Goal: Find specific page/section: Find specific page/section

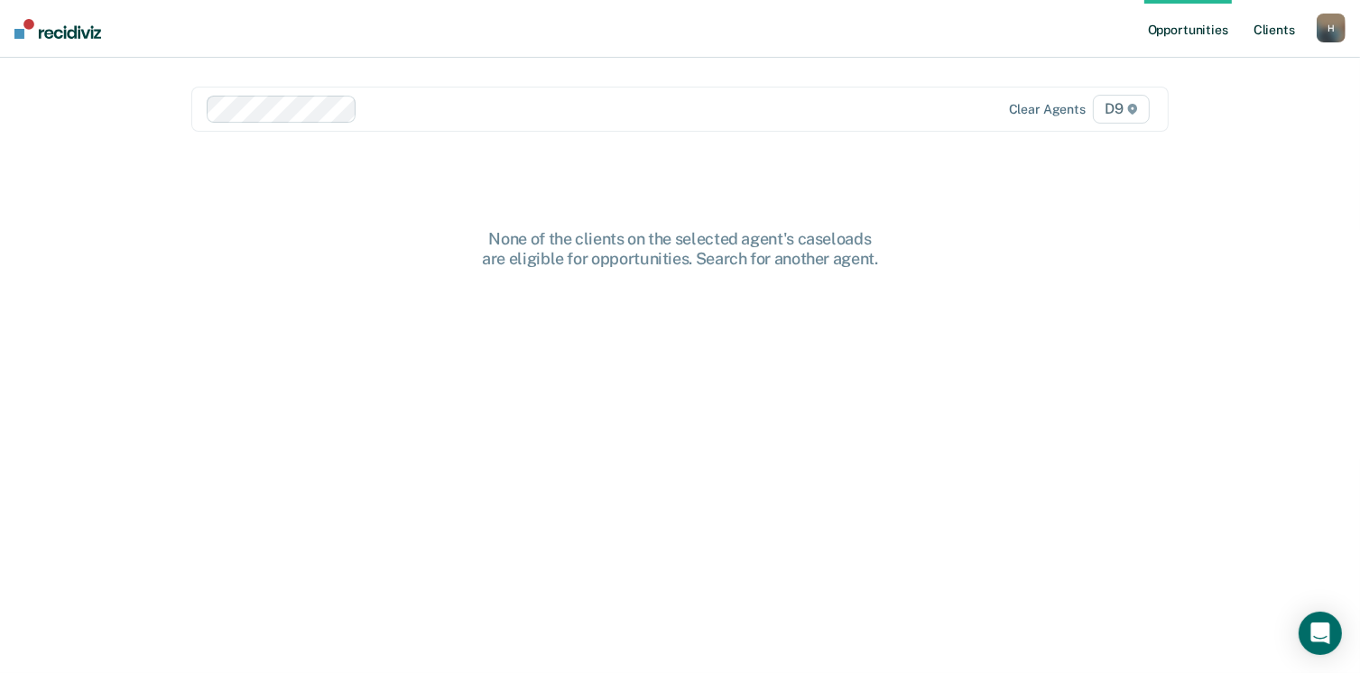
click at [1274, 30] on link "Client s" at bounding box center [1274, 29] width 49 height 58
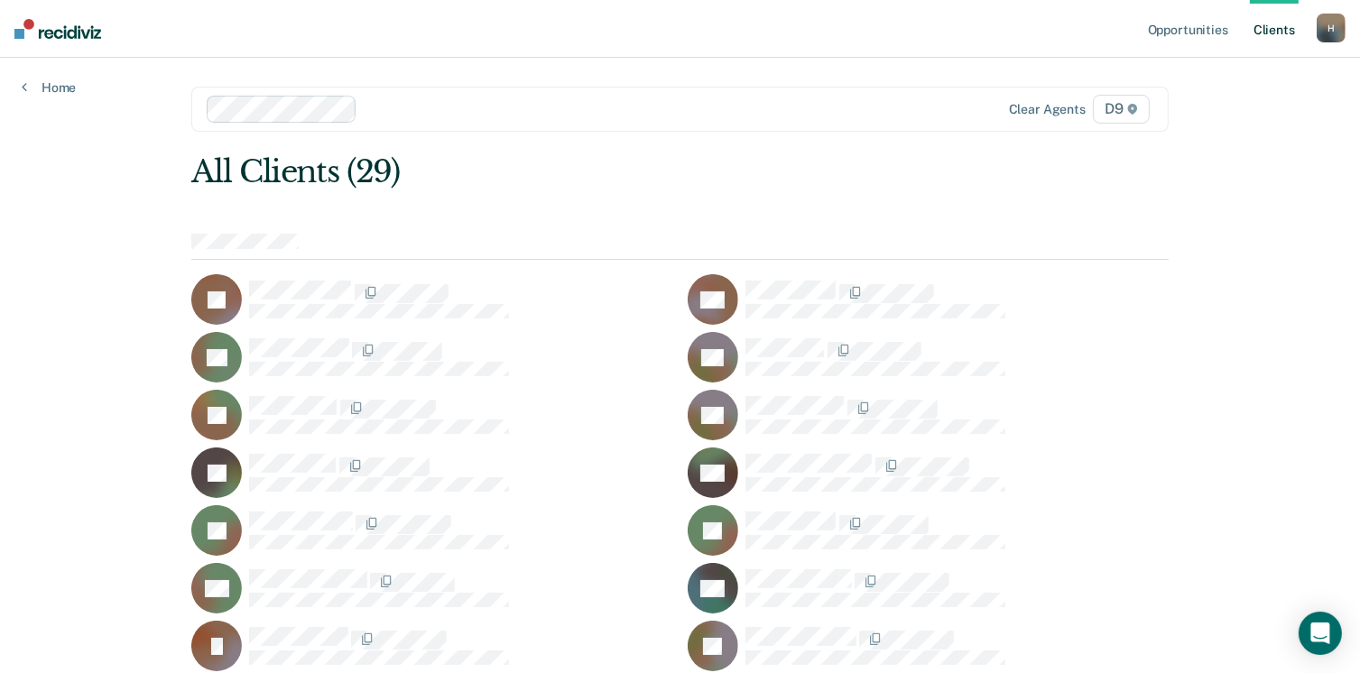
click at [1263, 31] on link "Client s" at bounding box center [1274, 29] width 49 height 58
click at [1172, 32] on link "Opportunities" at bounding box center [1188, 29] width 88 height 58
